Goal: Information Seeking & Learning: Learn about a topic

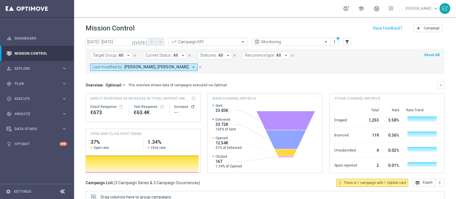
click at [144, 43] on icon "[DATE]" at bounding box center [139, 41] width 15 height 5
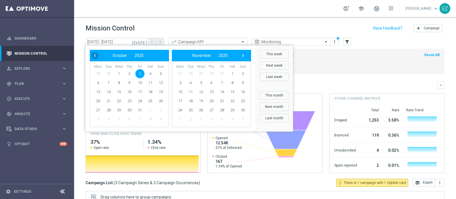
click at [96, 59] on span "‹" at bounding box center [94, 55] width 7 height 7
click at [141, 99] on span "26" at bounding box center [139, 101] width 9 height 9
click at [138, 102] on span "26" at bounding box center [139, 101] width 9 height 9
type input "[DATE] - [DATE]"
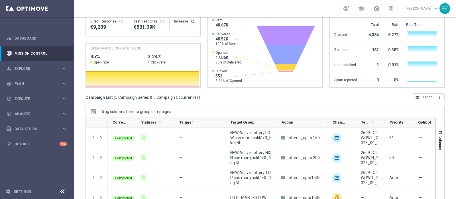
scroll to position [27, 0]
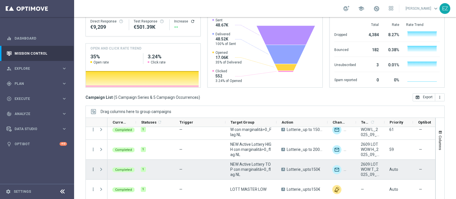
click at [94, 167] on icon "more_vert" at bounding box center [93, 169] width 5 height 5
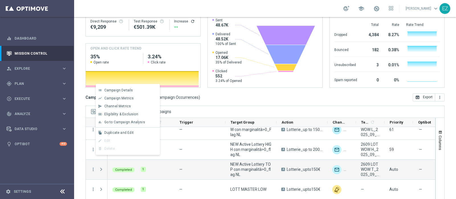
click at [118, 122] on span "Go to Campaign Analysis" at bounding box center [124, 122] width 41 height 4
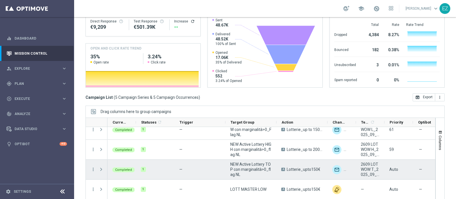
scroll to position [11, 0]
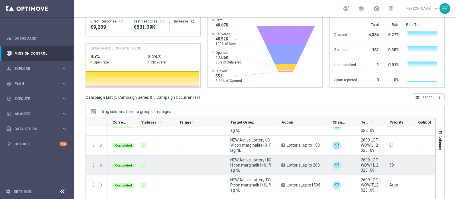
click at [93, 163] on icon "more_vert" at bounding box center [93, 165] width 5 height 5
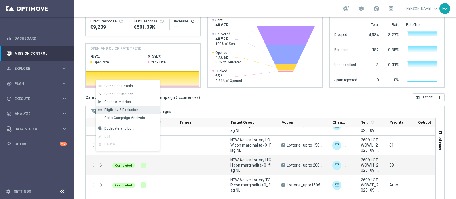
click at [129, 113] on div "join_inner Eligibility & Exclusion" at bounding box center [128, 110] width 64 height 8
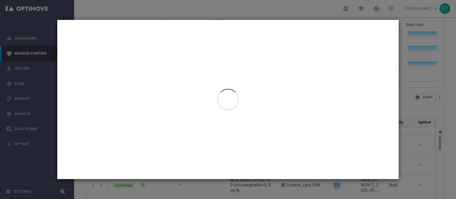
type input "[DATE] - [DATE]"
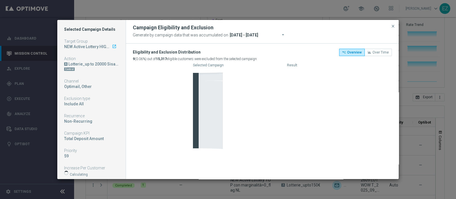
click at [392, 27] on span "close" at bounding box center [393, 26] width 5 height 5
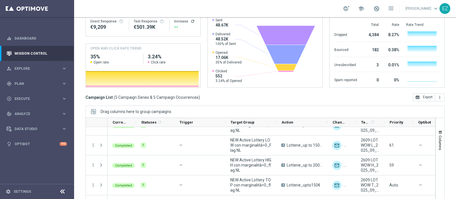
click at [392, 5] on div "school" at bounding box center [369, 9] width 50 height 10
click at [379, 9] on div "school" at bounding box center [369, 9] width 50 height 10
click at [380, 9] on span at bounding box center [377, 8] width 6 height 6
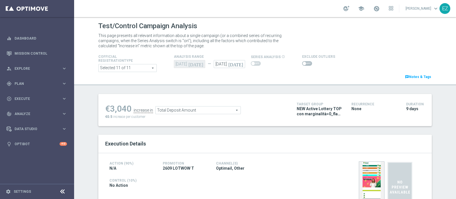
click at [304, 63] on span at bounding box center [307, 63] width 10 height 5
click at [304, 63] on input "checkbox" at bounding box center [307, 63] width 10 height 5
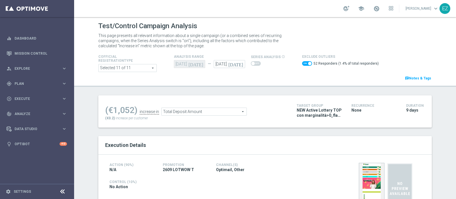
click at [221, 110] on span "Total Deposit Amount" at bounding box center [204, 111] width 85 height 7
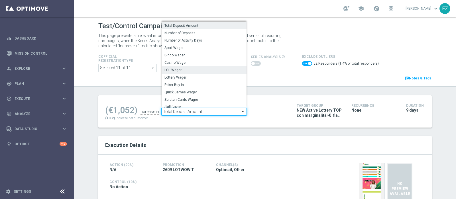
click at [185, 70] on span "LOL Wager" at bounding box center [204, 70] width 79 height 5
checkbox input "false"
type input "LOL Wager"
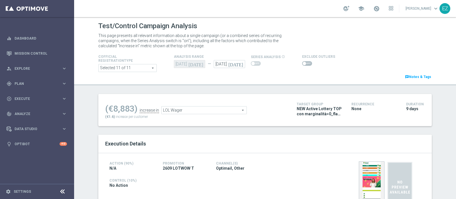
click at [303, 63] on span at bounding box center [304, 63] width 3 height 3
click at [302, 63] on input "checkbox" at bounding box center [307, 63] width 10 height 5
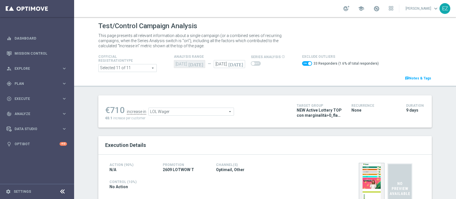
click at [199, 110] on span "LOL Wager" at bounding box center [191, 111] width 85 height 7
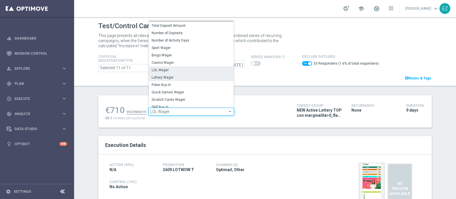
click at [173, 77] on span "Lottery Wager" at bounding box center [191, 77] width 79 height 5
checkbox input "false"
type input "Lottery Wager"
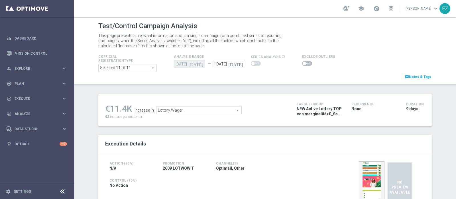
click at [303, 65] on span at bounding box center [307, 63] width 10 height 5
click at [303, 65] on input "checkbox" at bounding box center [307, 63] width 10 height 5
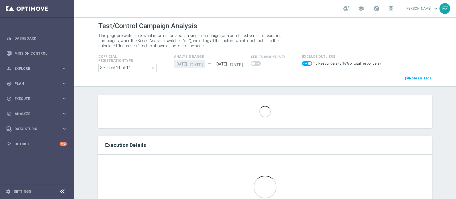
scroll to position [16, 0]
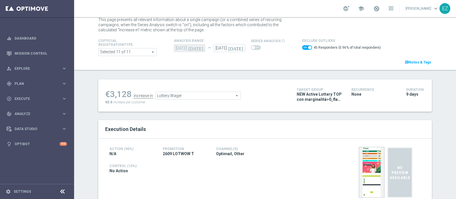
click at [212, 94] on span "Lottery Wager" at bounding box center [198, 95] width 85 height 7
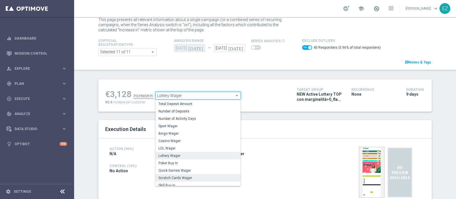
click at [175, 177] on span "Scratch Cards Wager" at bounding box center [198, 178] width 79 height 5
checkbox input "false"
type input "Scratch Cards Wager"
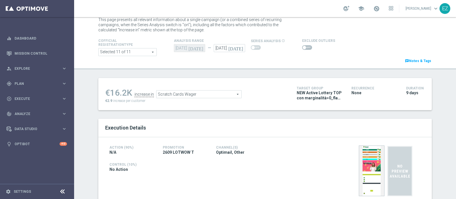
click at [303, 46] on span at bounding box center [304, 47] width 3 height 3
click at [302, 46] on input "checkbox" at bounding box center [307, 47] width 10 height 5
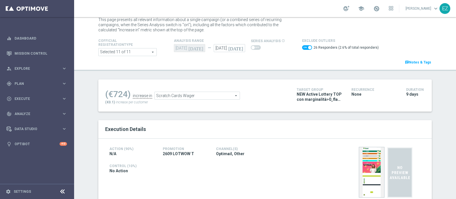
click at [192, 96] on span "Scratch Cards Wager" at bounding box center [197, 95] width 85 height 7
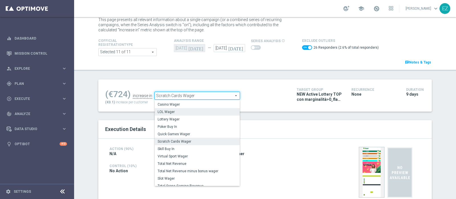
scroll to position [46, 0]
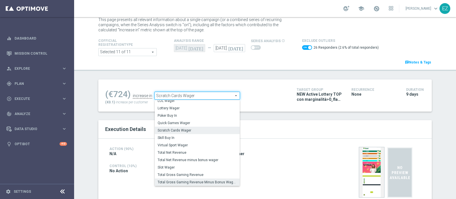
click at [180, 181] on span "Total Gross Gaming Revenue Minus Bonus Wagared" at bounding box center [197, 182] width 79 height 5
checkbox input "false"
type input "Total Gross Gaming Revenue Minus Bonus Wagared"
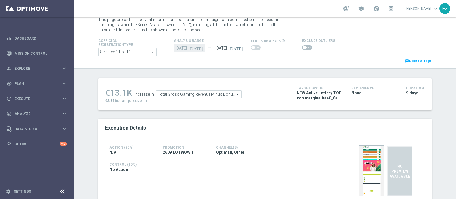
click at [303, 48] on span at bounding box center [307, 47] width 10 height 5
click at [303, 48] on input "checkbox" at bounding box center [307, 47] width 10 height 5
checkbox input "true"
